Goal: Book appointment/travel/reservation

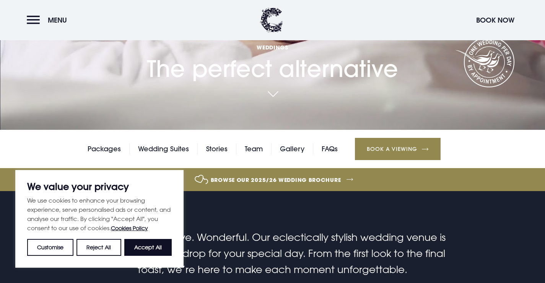
scroll to position [153, 0]
click at [153, 246] on button "Accept All" at bounding box center [147, 247] width 47 height 17
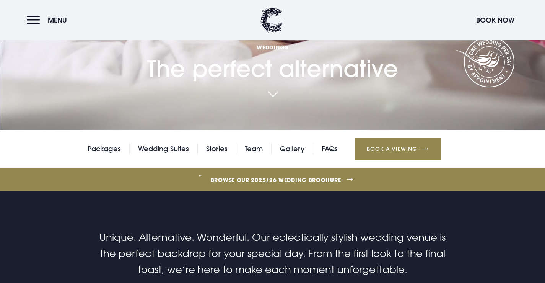
checkbox input "true"
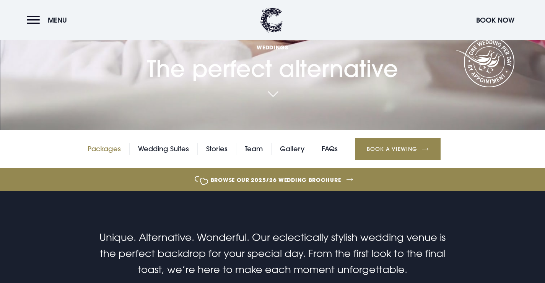
click at [105, 152] on link "Packages" at bounding box center [104, 148] width 33 height 11
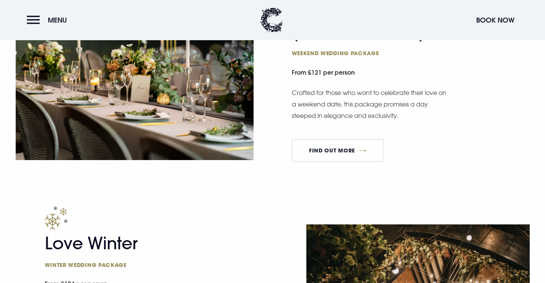
scroll to position [689, 0]
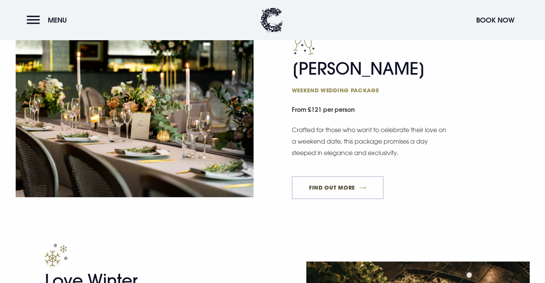
click at [351, 187] on link "FIND OUT MORE" at bounding box center [338, 187] width 92 height 23
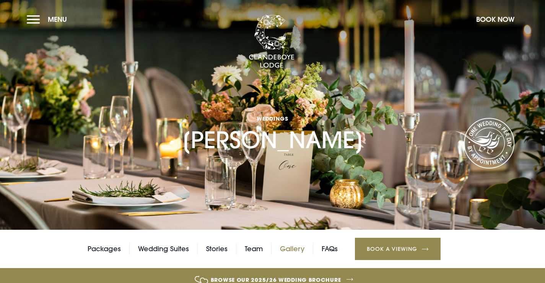
click at [299, 249] on link "Gallery" at bounding box center [292, 248] width 24 height 11
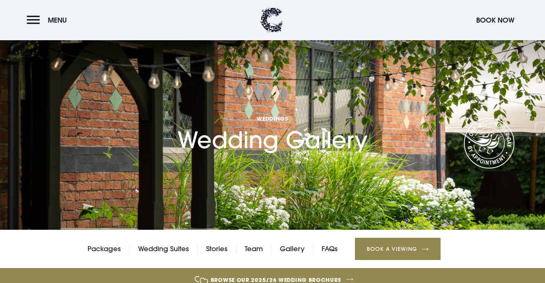
scroll to position [38, 0]
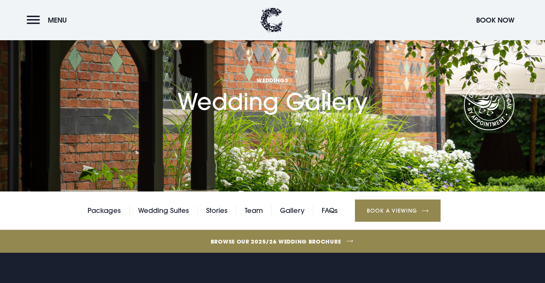
click at [289, 243] on link "Browse our 2025/26 wedding brochure" at bounding box center [276, 241] width 1221 height 29
